Goal: Transaction & Acquisition: Subscribe to service/newsletter

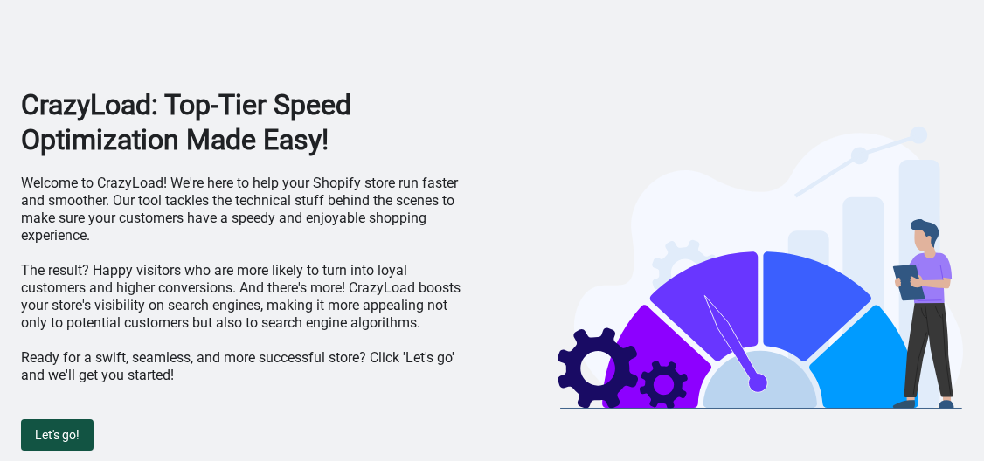
click at [72, 434] on span "Let's go!" at bounding box center [57, 435] width 45 height 14
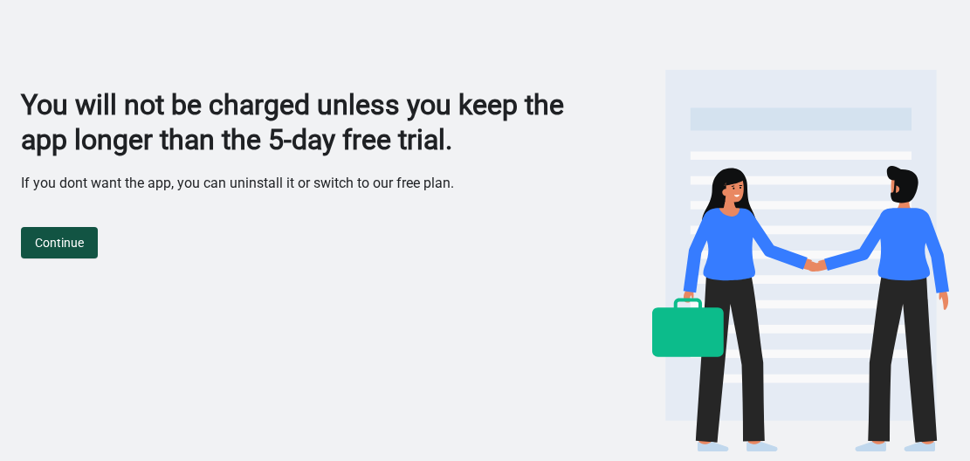
click at [32, 244] on button "Continue" at bounding box center [59, 242] width 77 height 31
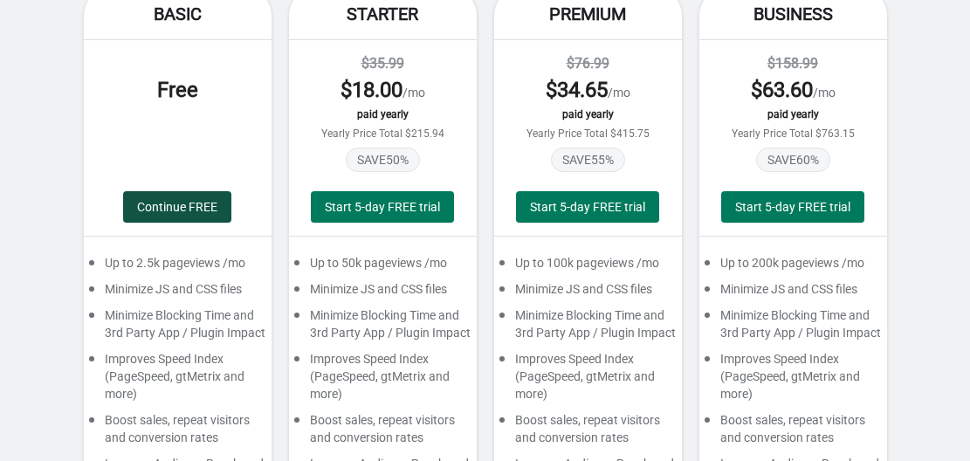
scroll to position [262, 0]
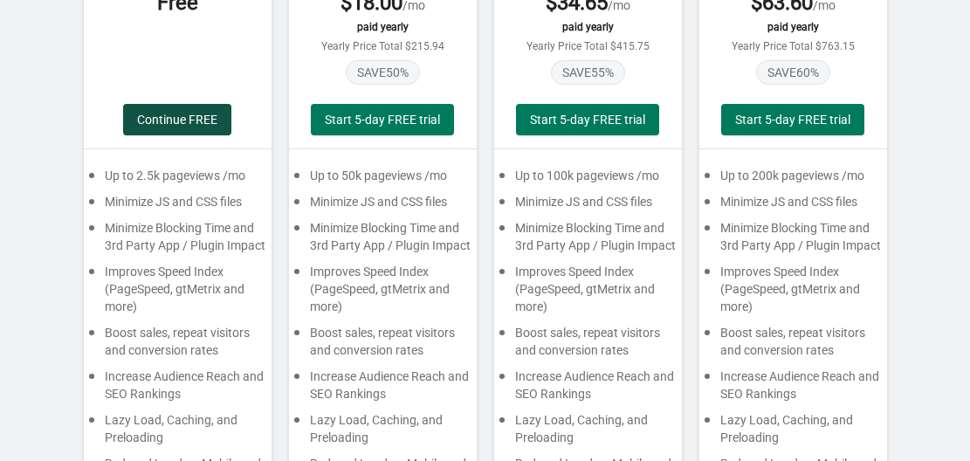
click at [178, 123] on span "Continue FREE" at bounding box center [177, 120] width 80 height 14
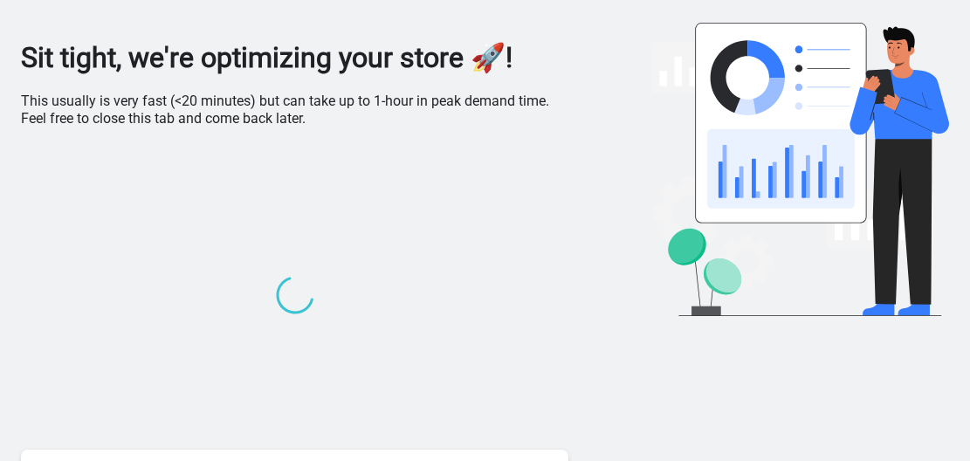
scroll to position [0, 0]
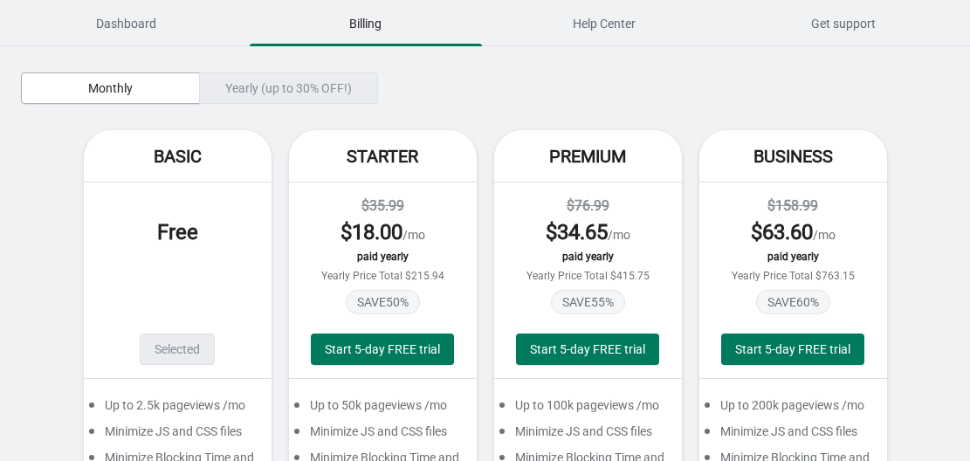
click at [321, 79] on div "Yearly (up to 30% OFF!)" at bounding box center [288, 87] width 179 height 31
click at [76, 90] on span "Monthly" at bounding box center [110, 88] width 149 height 14
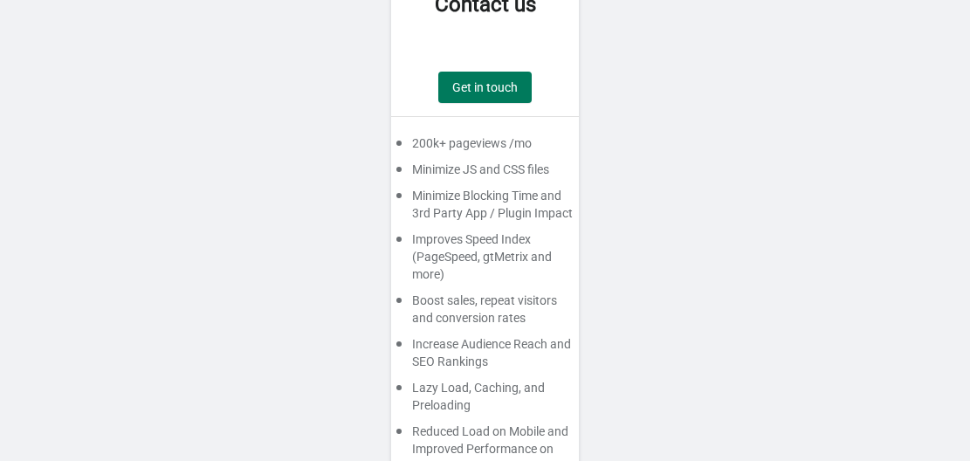
scroll to position [873, 0]
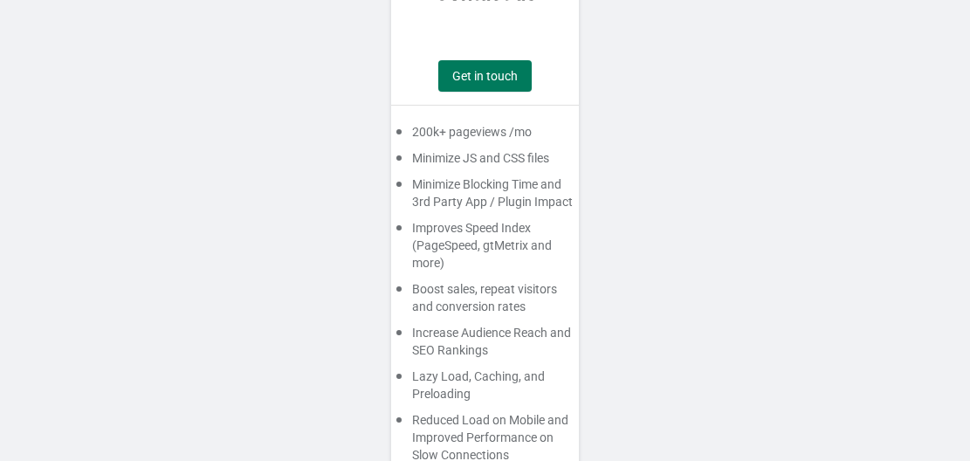
click at [504, 129] on div "200k+ pageviews /mo" at bounding box center [485, 136] width 188 height 26
click at [462, 255] on div "Improves Speed Index (PageSpeed, gtMetrix and more)" at bounding box center [485, 249] width 188 height 61
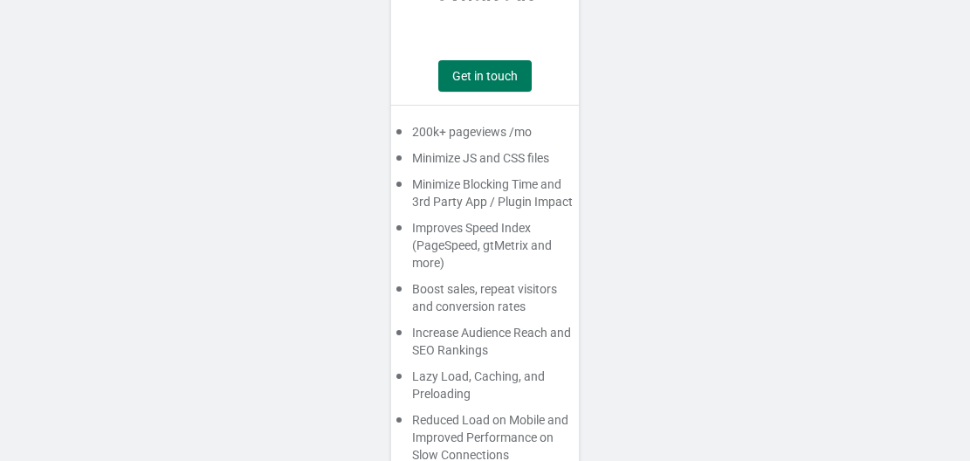
click at [462, 255] on div "Improves Speed Index (PageSpeed, gtMetrix and more)" at bounding box center [485, 249] width 188 height 61
click at [509, 180] on div "Minimize Blocking Time and 3rd Party App / Plugin Impact" at bounding box center [485, 198] width 188 height 44
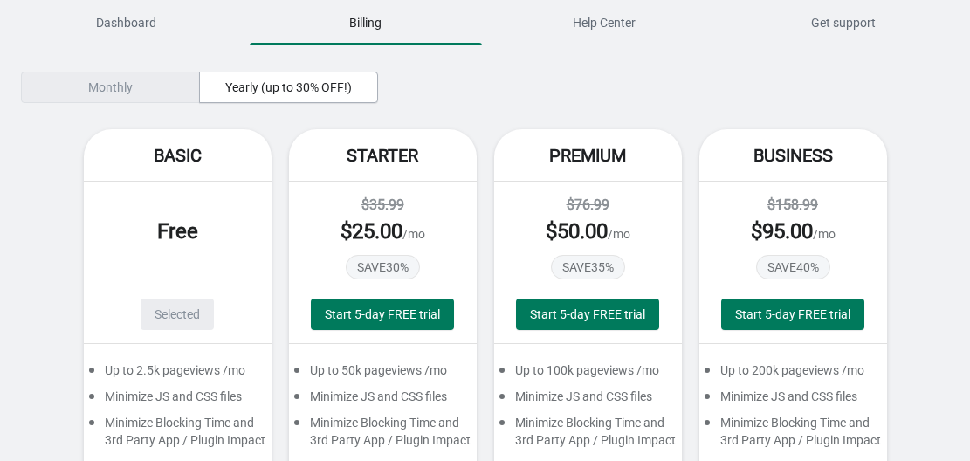
scroll to position [0, 0]
